Goal: Manage account settings

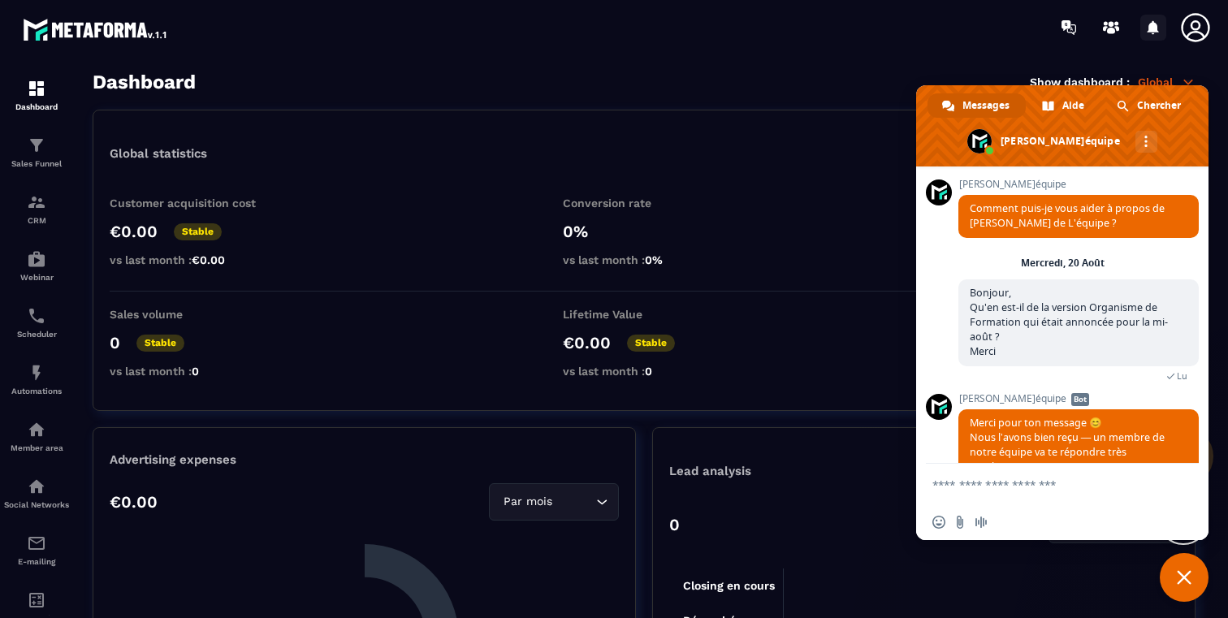
scroll to position [935, 0]
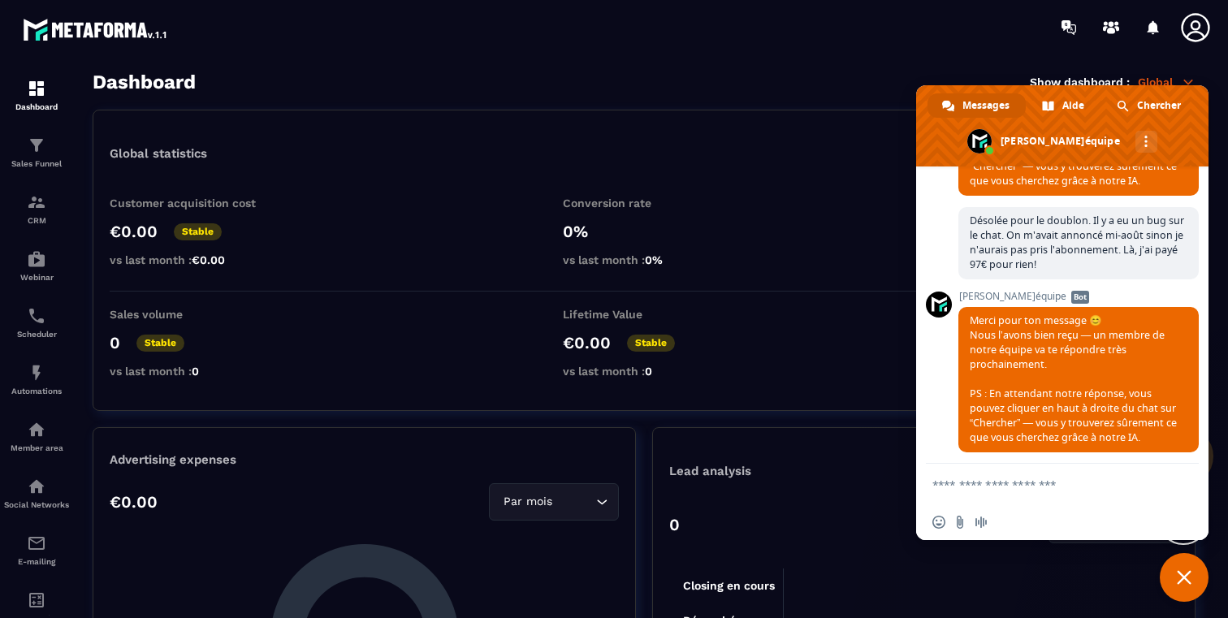
click at [1186, 34] on icon at bounding box center [1194, 27] width 28 height 28
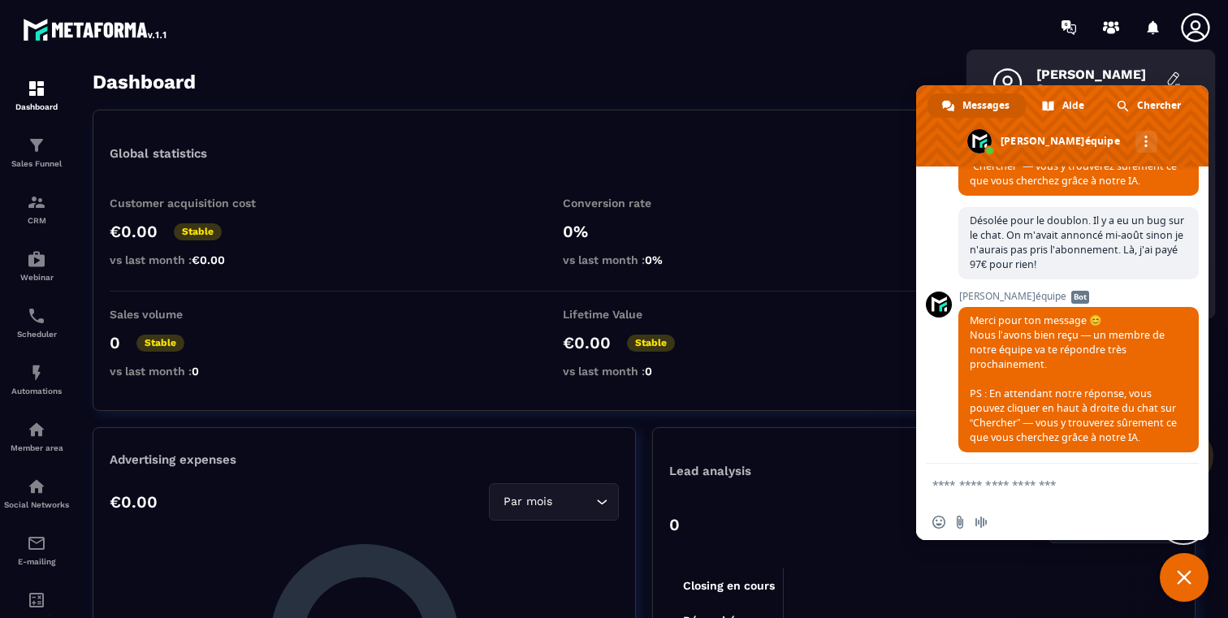
click at [1186, 34] on icon at bounding box center [1194, 27] width 28 height 28
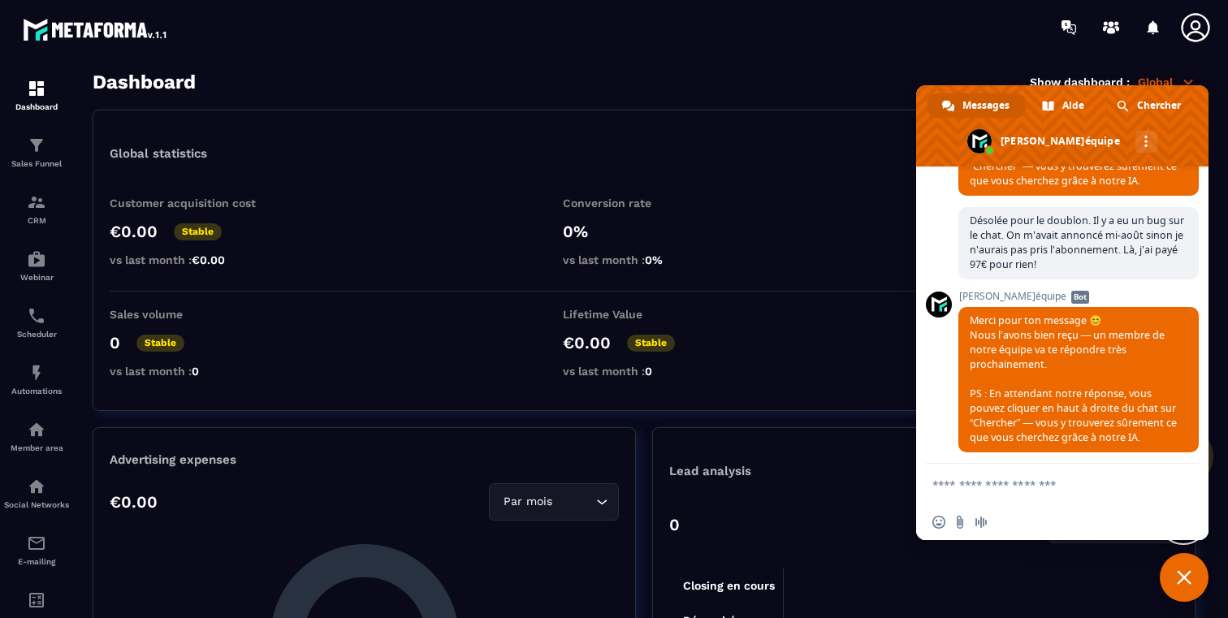
click at [1186, 34] on icon at bounding box center [1194, 27] width 28 height 28
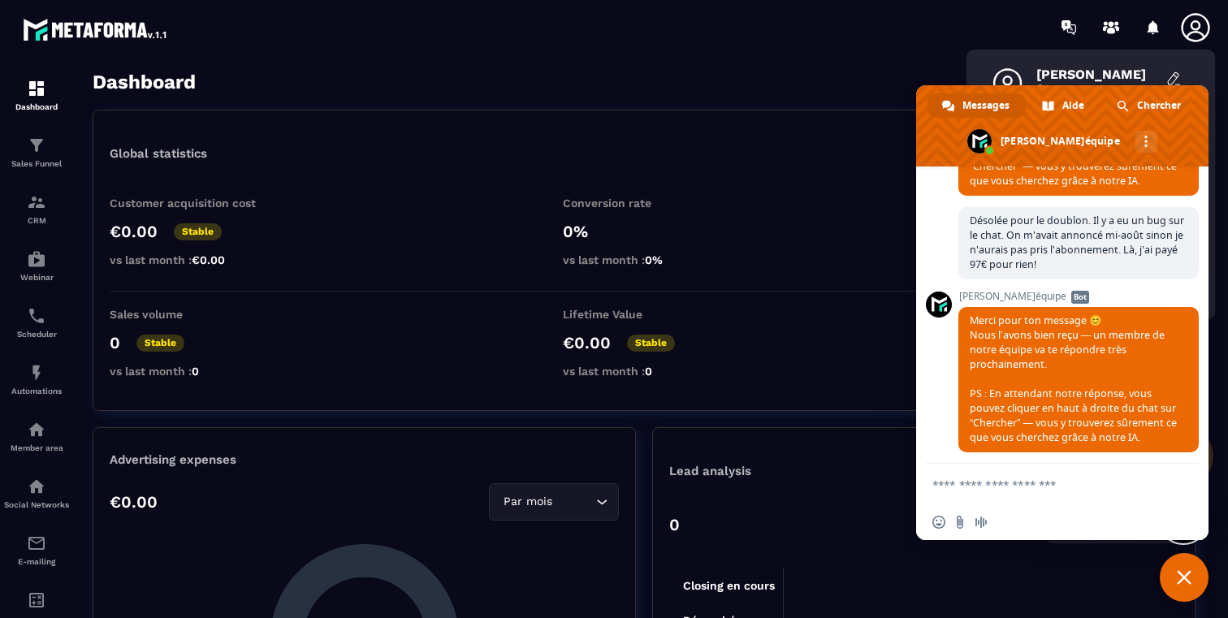
click at [1186, 34] on icon at bounding box center [1194, 27] width 28 height 28
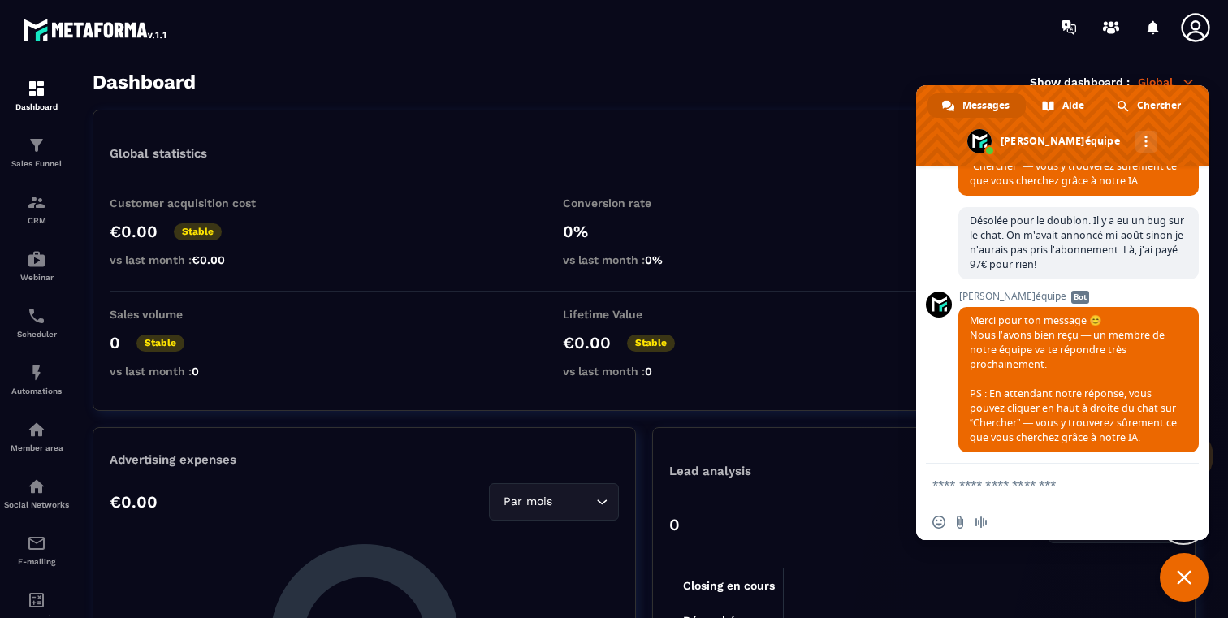
click at [1183, 572] on span "Fermer le chat" at bounding box center [1183, 577] width 15 height 15
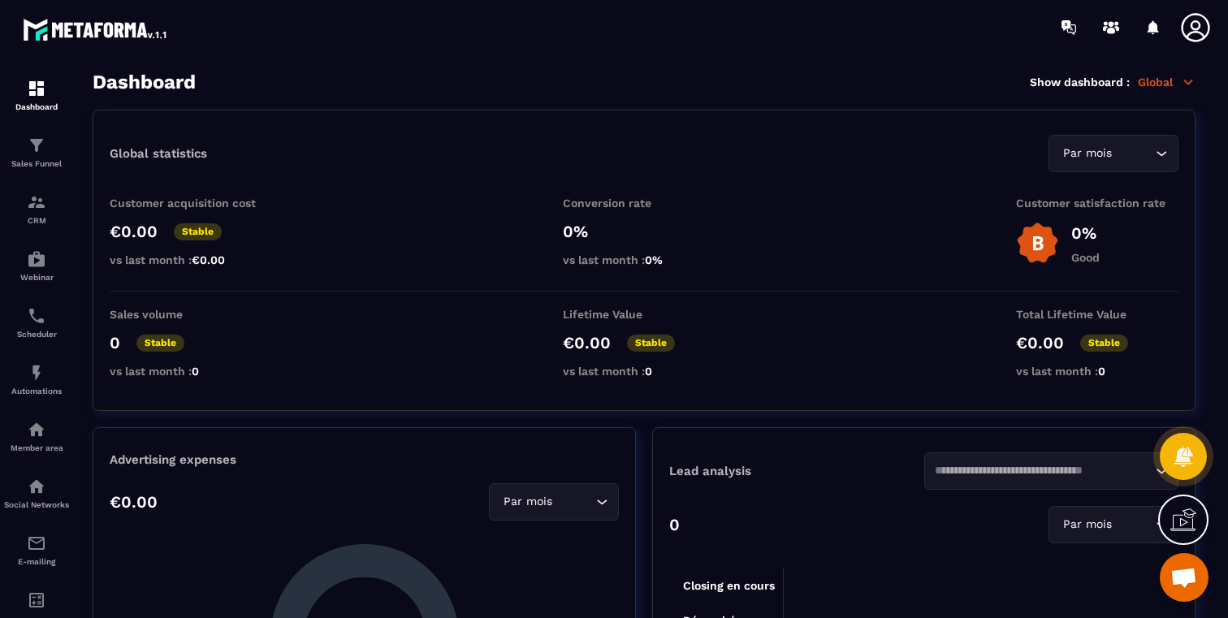
click at [1195, 28] on icon at bounding box center [1194, 27] width 28 height 28
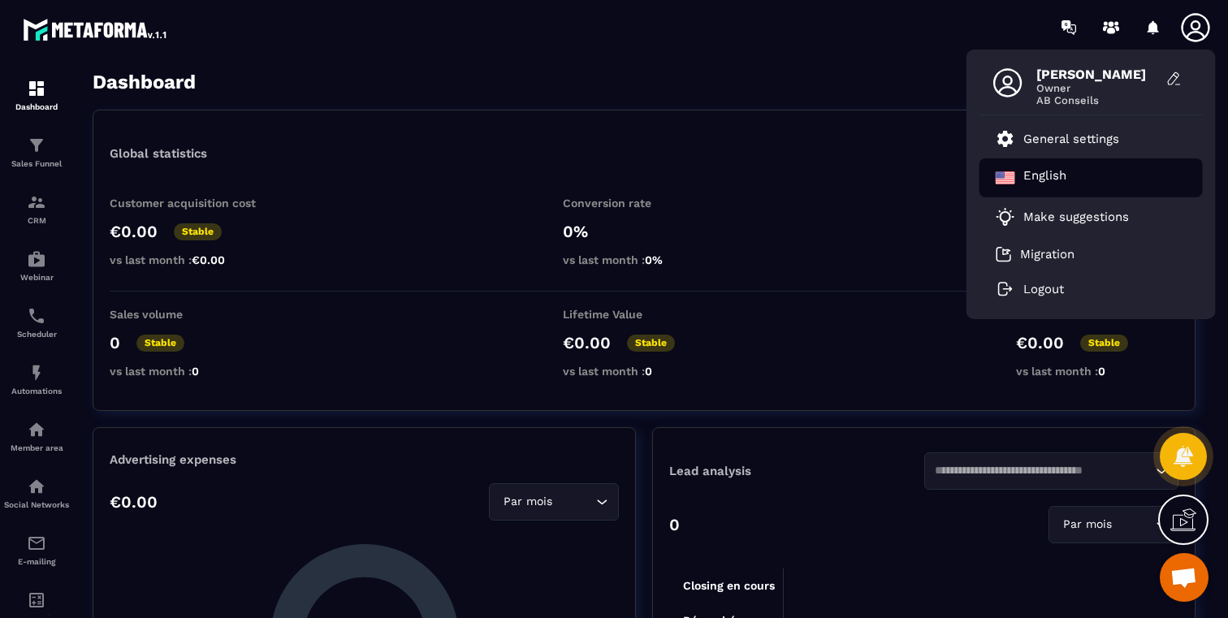
click at [1061, 179] on p "English" at bounding box center [1044, 177] width 43 height 19
